Goal: Communication & Community: Answer question/provide support

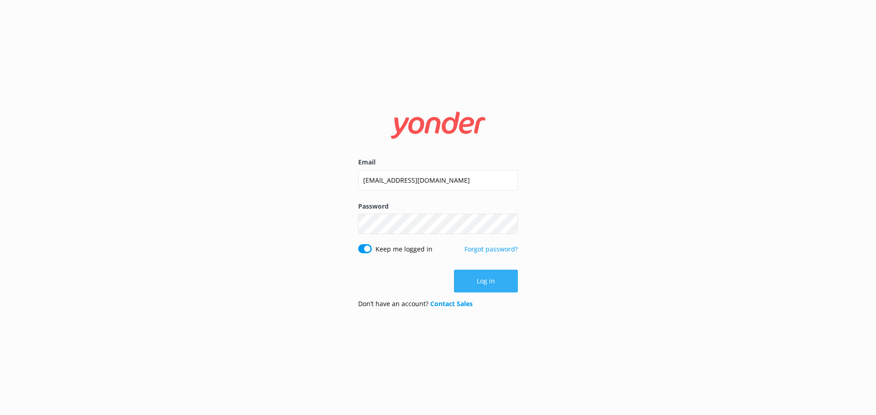
click at [484, 276] on button "Log in" at bounding box center [486, 281] width 64 height 23
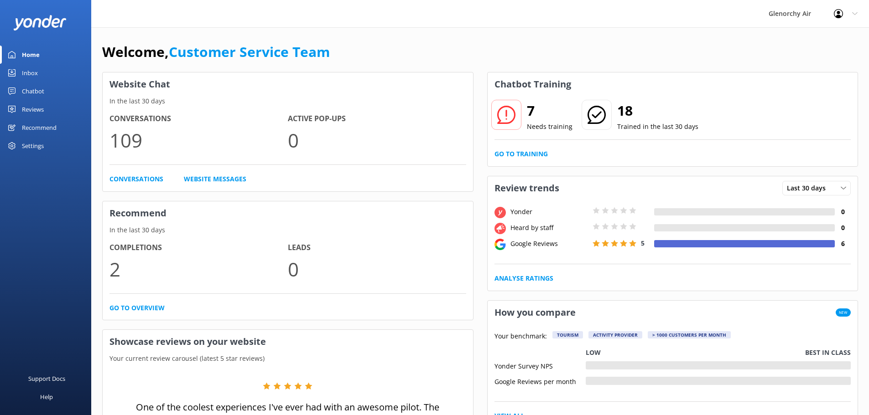
click at [41, 72] on link "Inbox" at bounding box center [45, 73] width 91 height 18
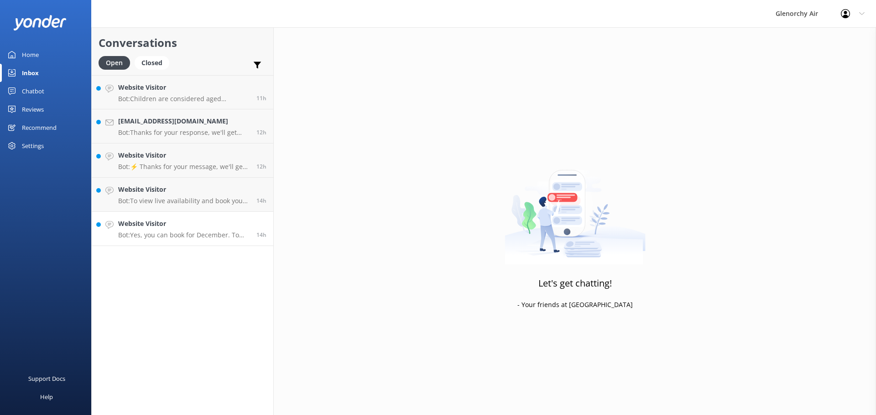
click at [192, 238] on p "Bot: Yes, you can book for December. To view live availability and book your ex…" at bounding box center [183, 235] width 131 height 8
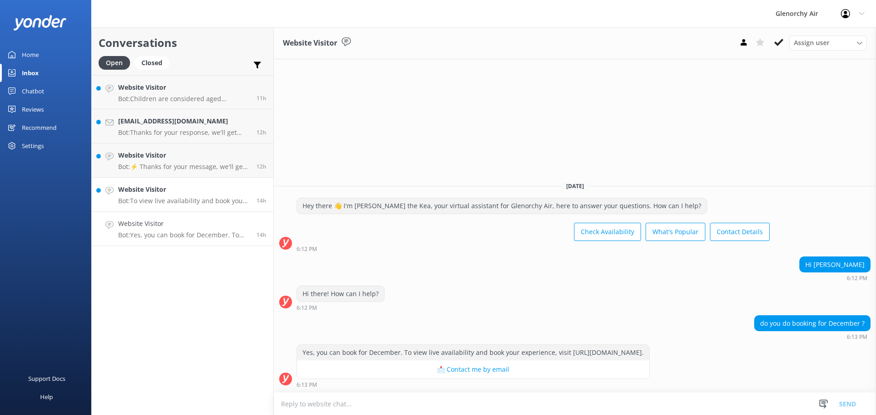
click at [173, 197] on p "Bot: To view live availability and book your experience, please visit [URL][DOM…" at bounding box center [183, 201] width 131 height 8
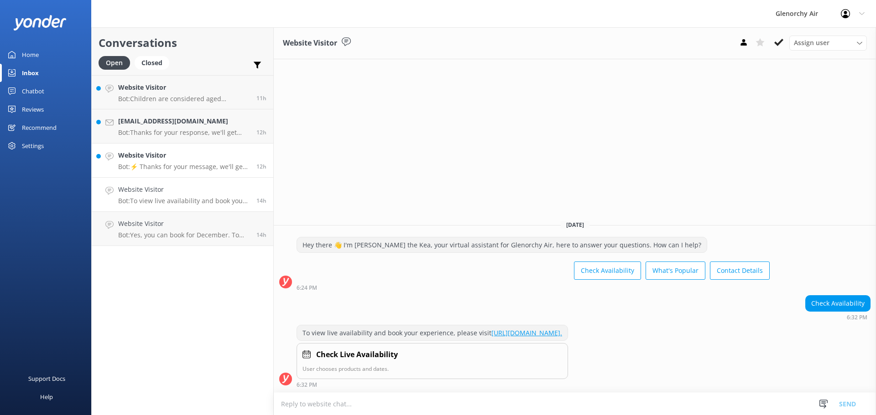
click at [165, 171] on p "Bot: ⚡ Thanks for your message, we'll get back to you as soon as we can. You're…" at bounding box center [183, 167] width 131 height 8
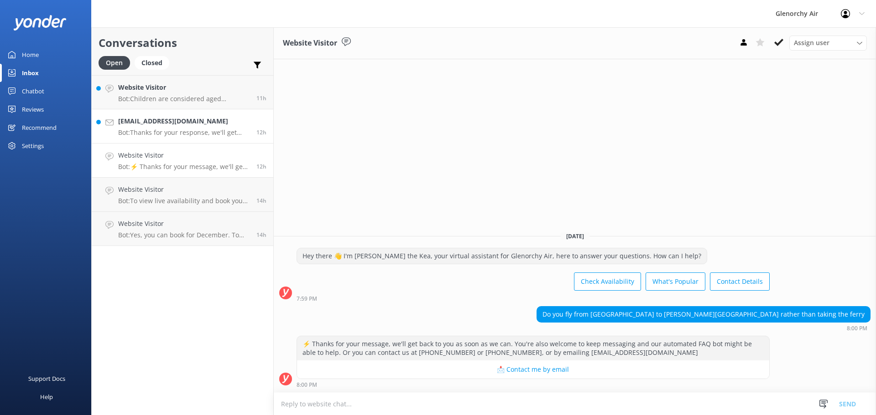
click at [162, 125] on h4 "[EMAIL_ADDRESS][DOMAIN_NAME]" at bounding box center [183, 121] width 131 height 10
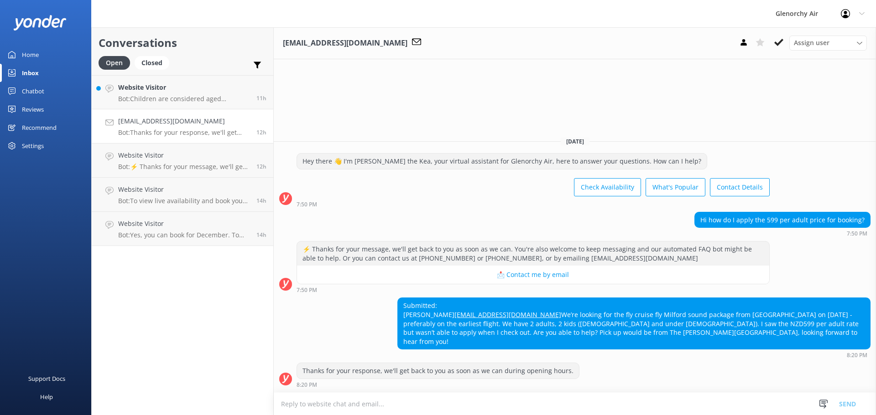
click at [454, 314] on link "[EMAIL_ADDRESS][DOMAIN_NAME]" at bounding box center [507, 315] width 107 height 9
click at [182, 89] on h4 "Website Visitor" at bounding box center [183, 88] width 131 height 10
